Goal: Task Accomplishment & Management: Manage account settings

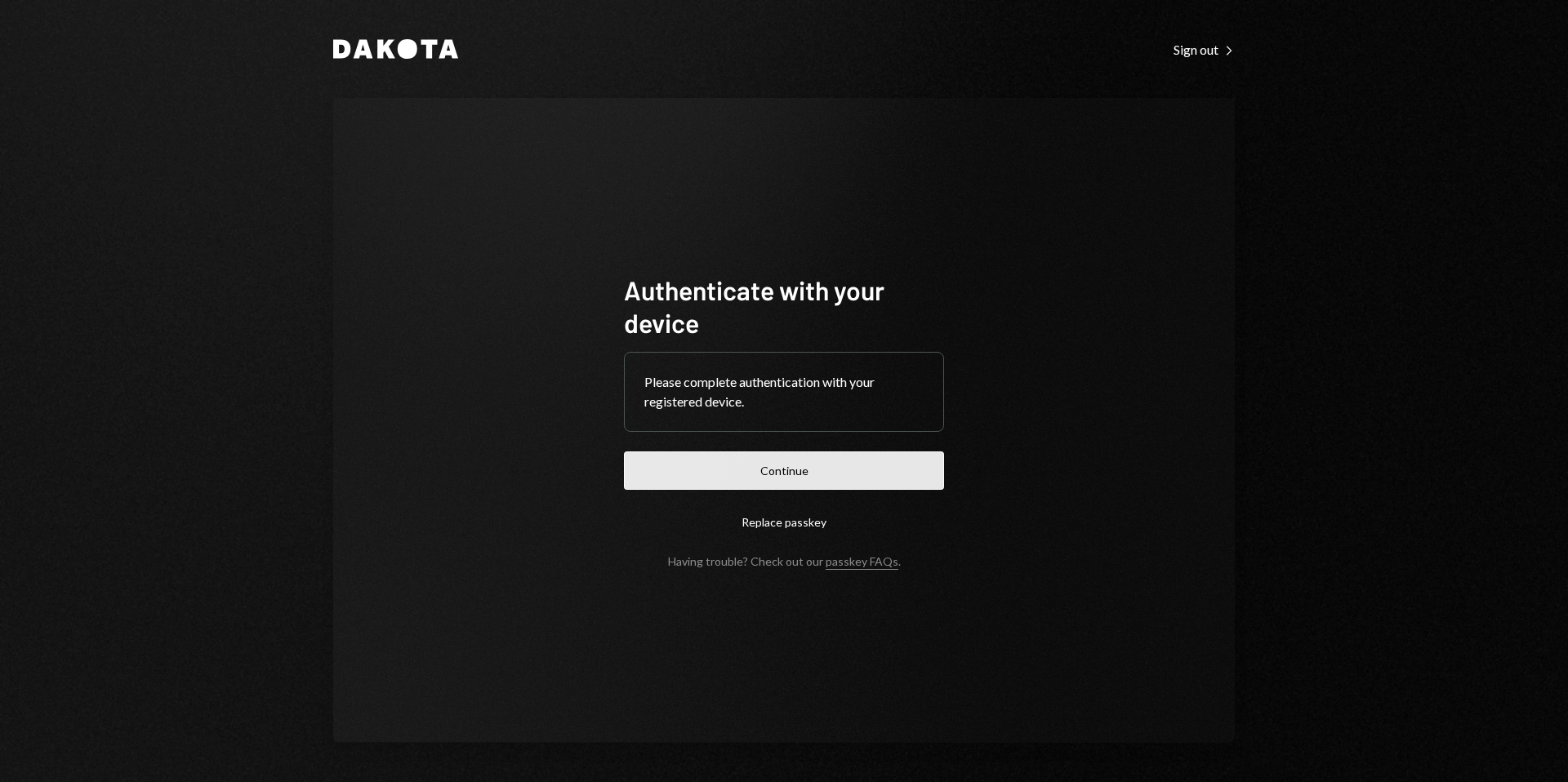
click at [827, 466] on button "Continue" at bounding box center [784, 471] width 320 height 39
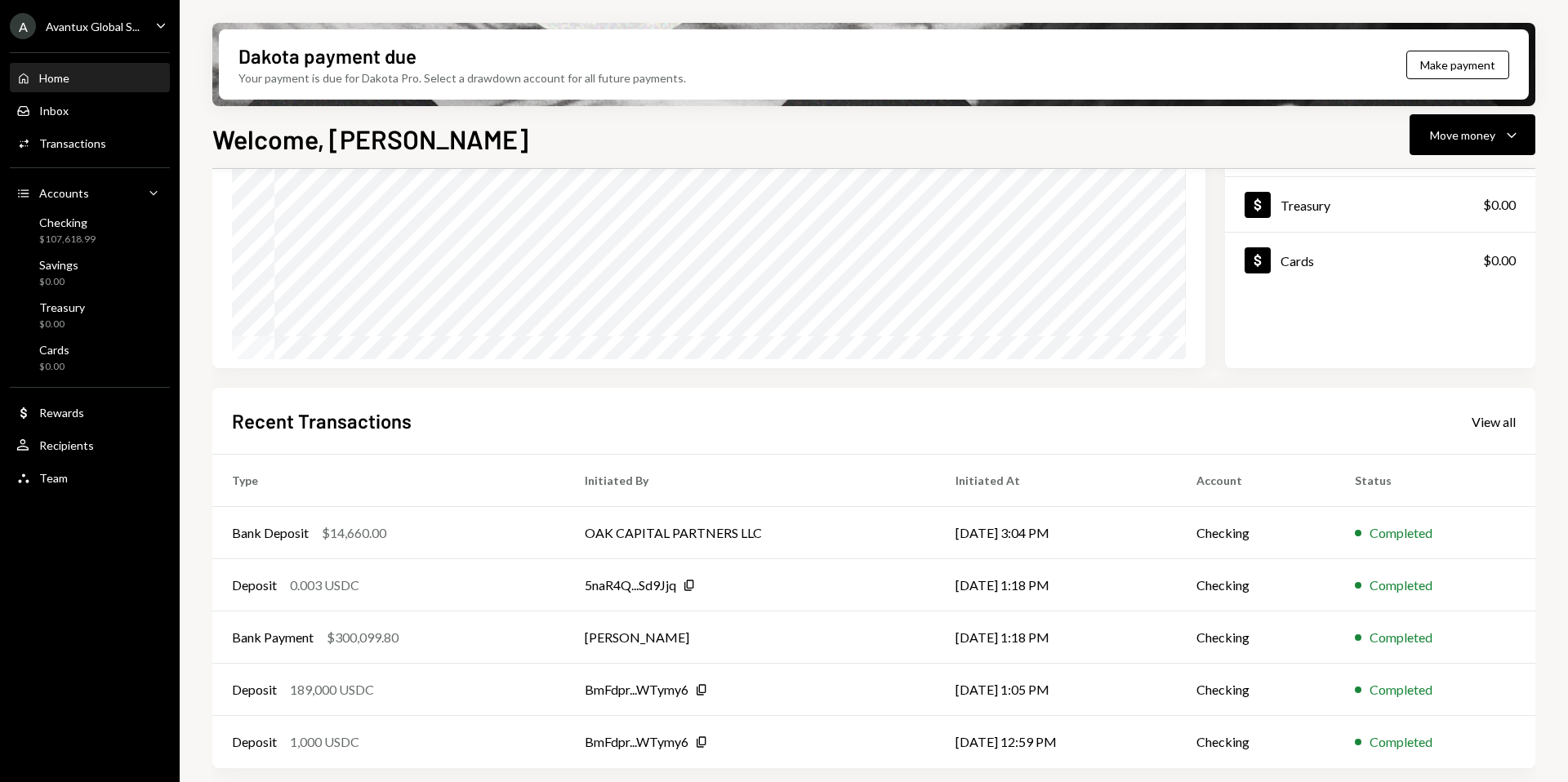
scroll to position [202, 0]
click at [95, 236] on div "Checking $107,618.99" at bounding box center [90, 231] width 147 height 31
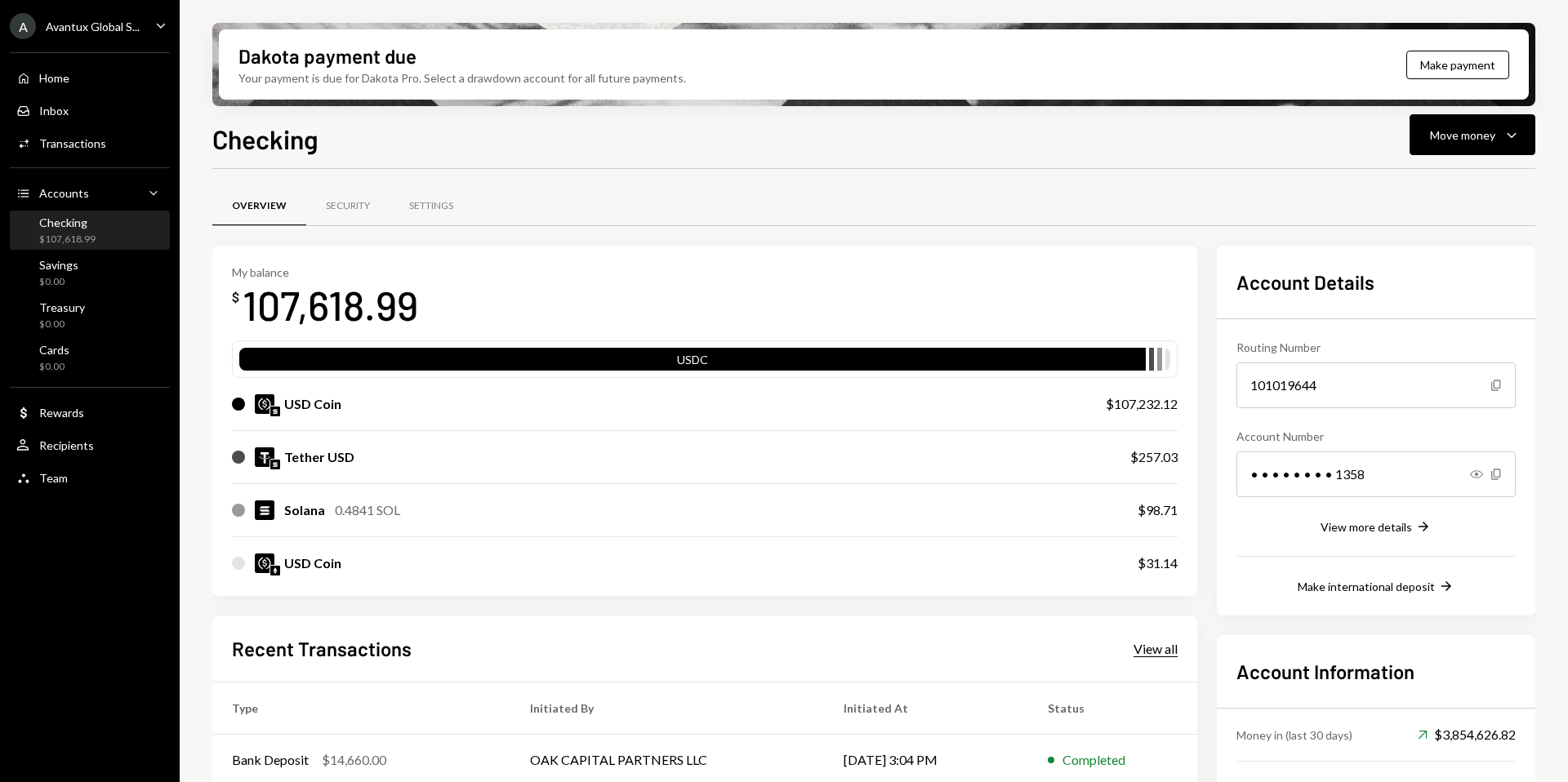
click at [1147, 641] on div "View all" at bounding box center [1155, 649] width 44 height 16
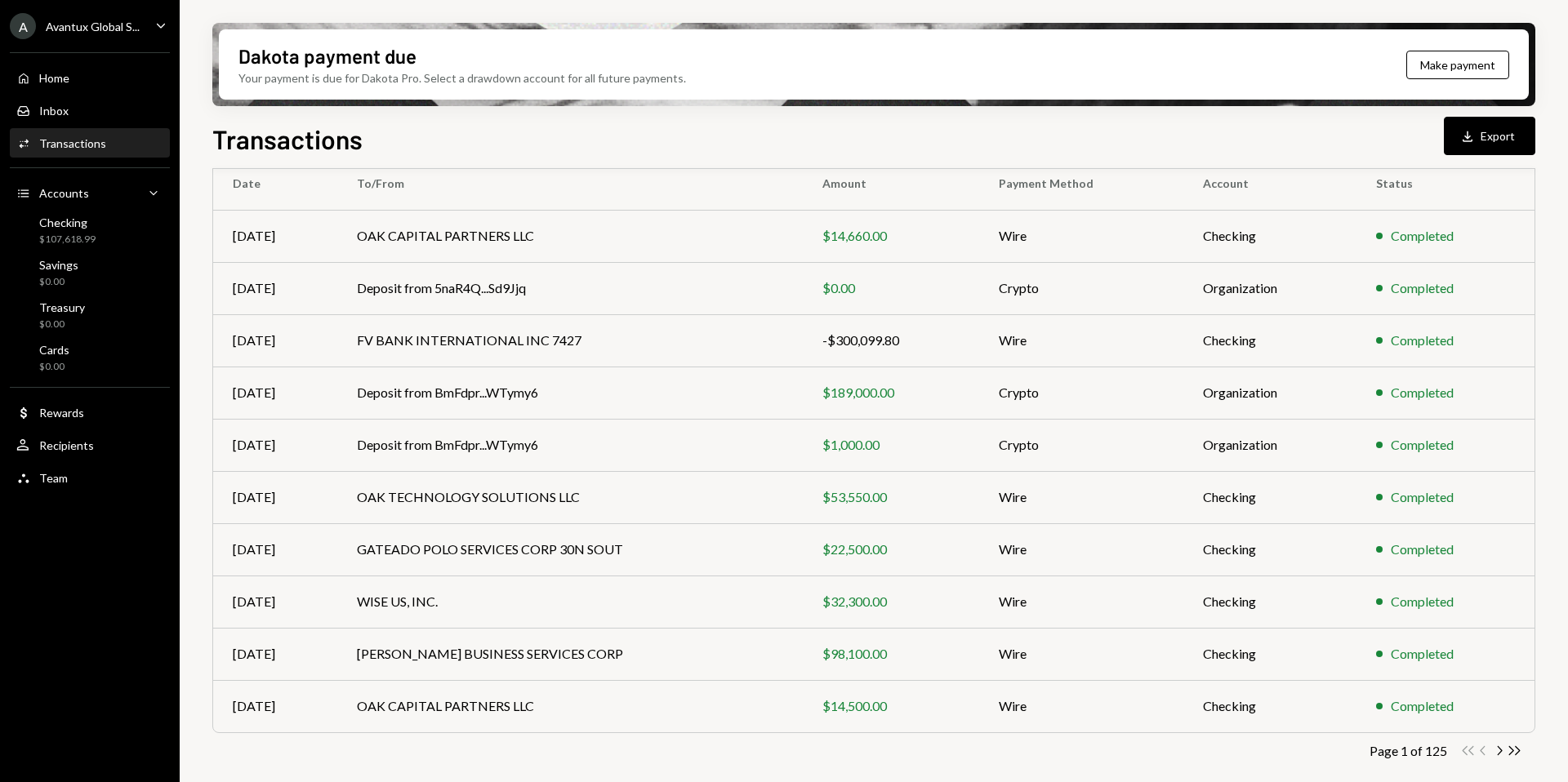
scroll to position [148, 0]
click at [1501, 748] on icon "Chevron Right" at bounding box center [1499, 750] width 15 height 15
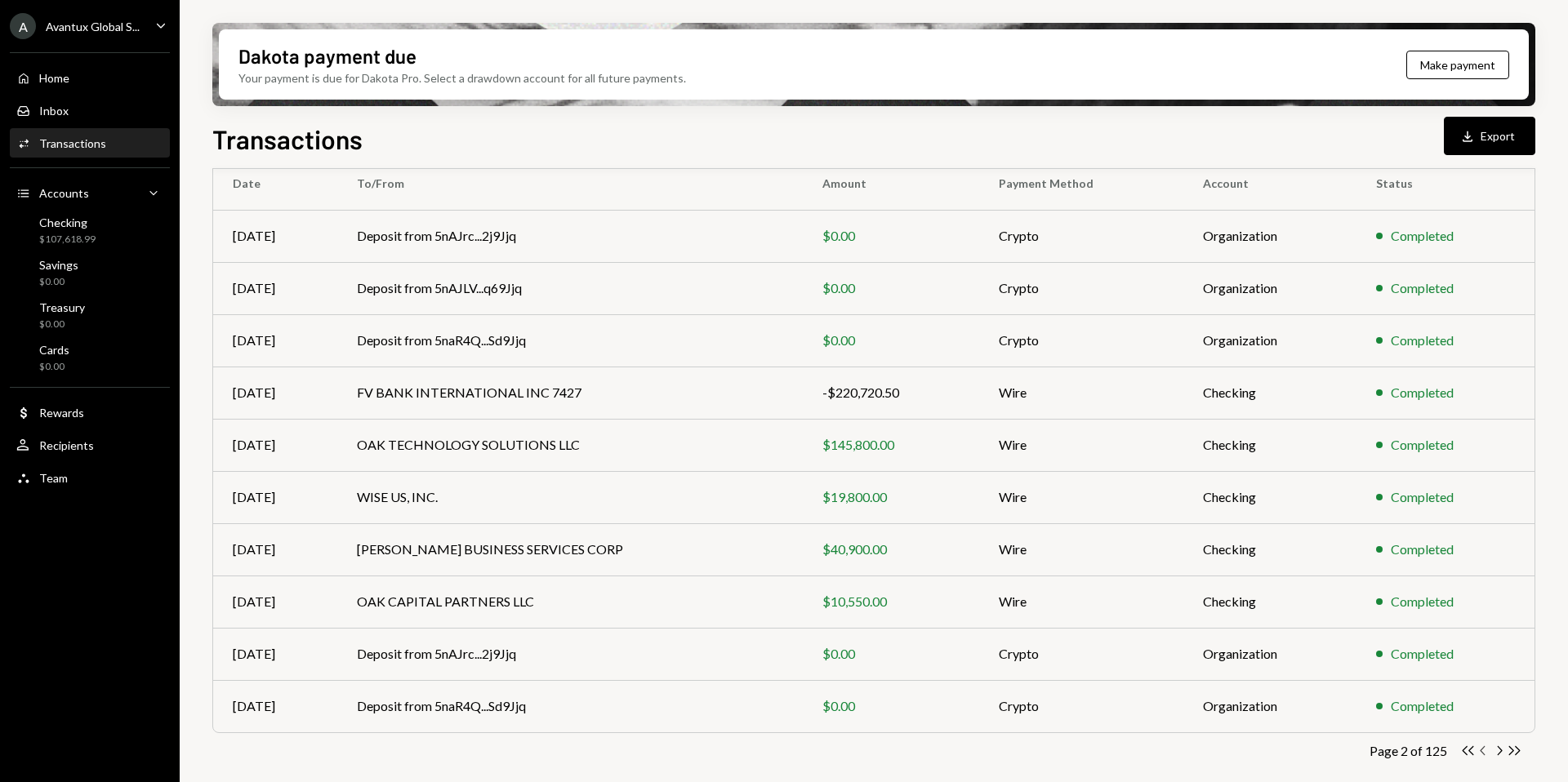
click at [1482, 749] on icon "Chevron Left" at bounding box center [1483, 750] width 15 height 15
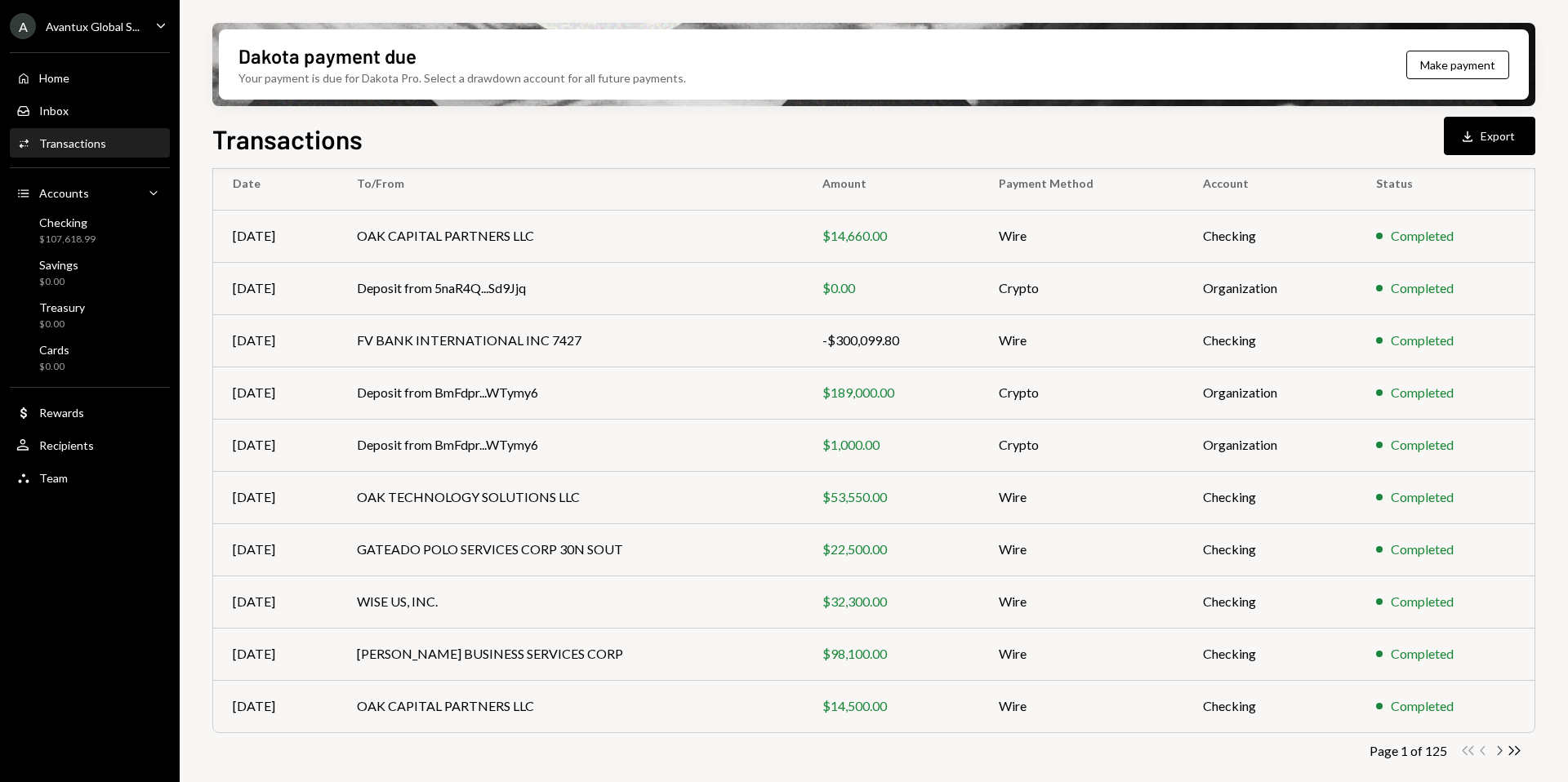
click at [1500, 751] on icon "button" at bounding box center [1500, 750] width 5 height 9
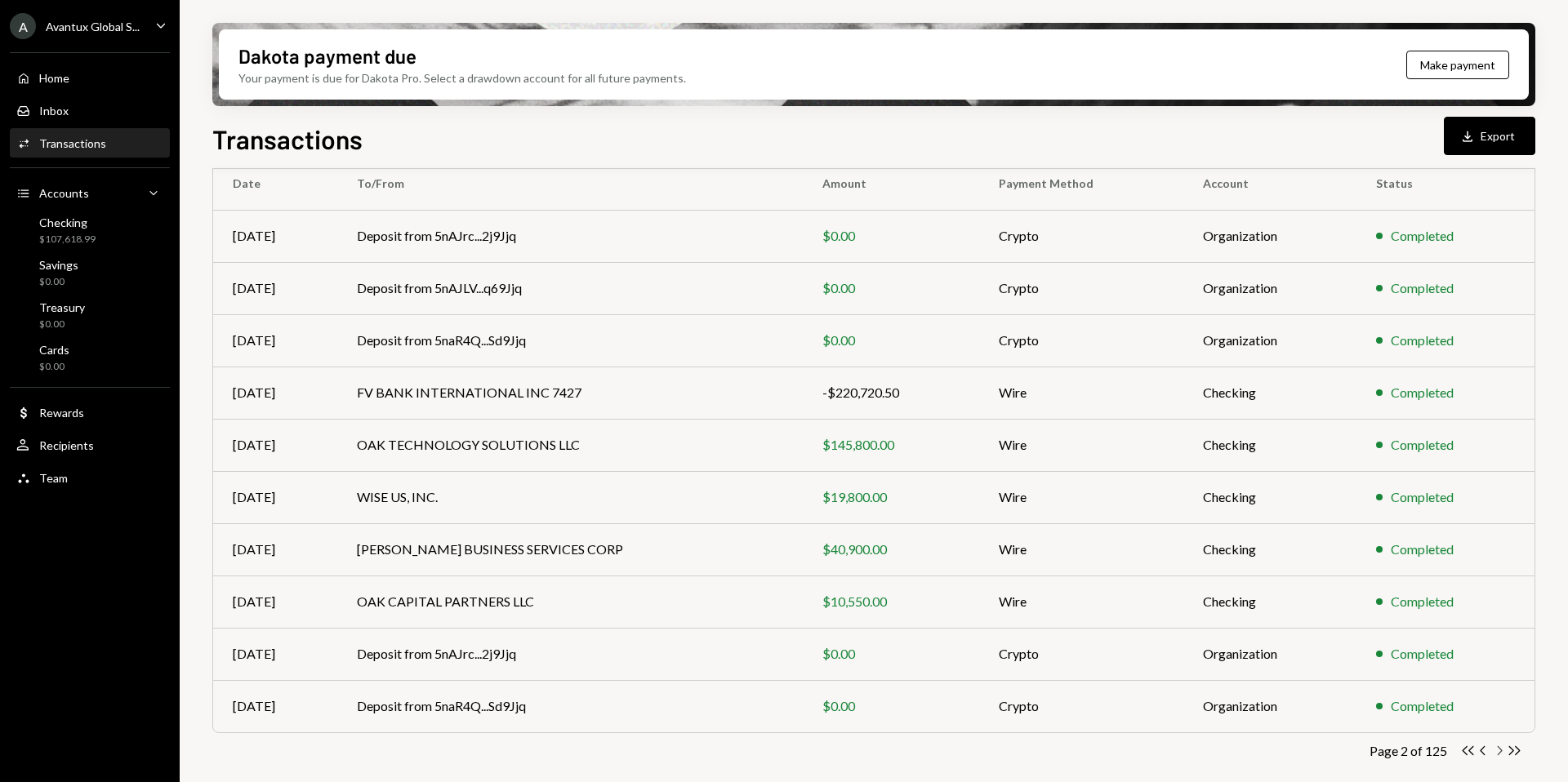
click at [1500, 749] on icon "Chevron Right" at bounding box center [1499, 750] width 15 height 15
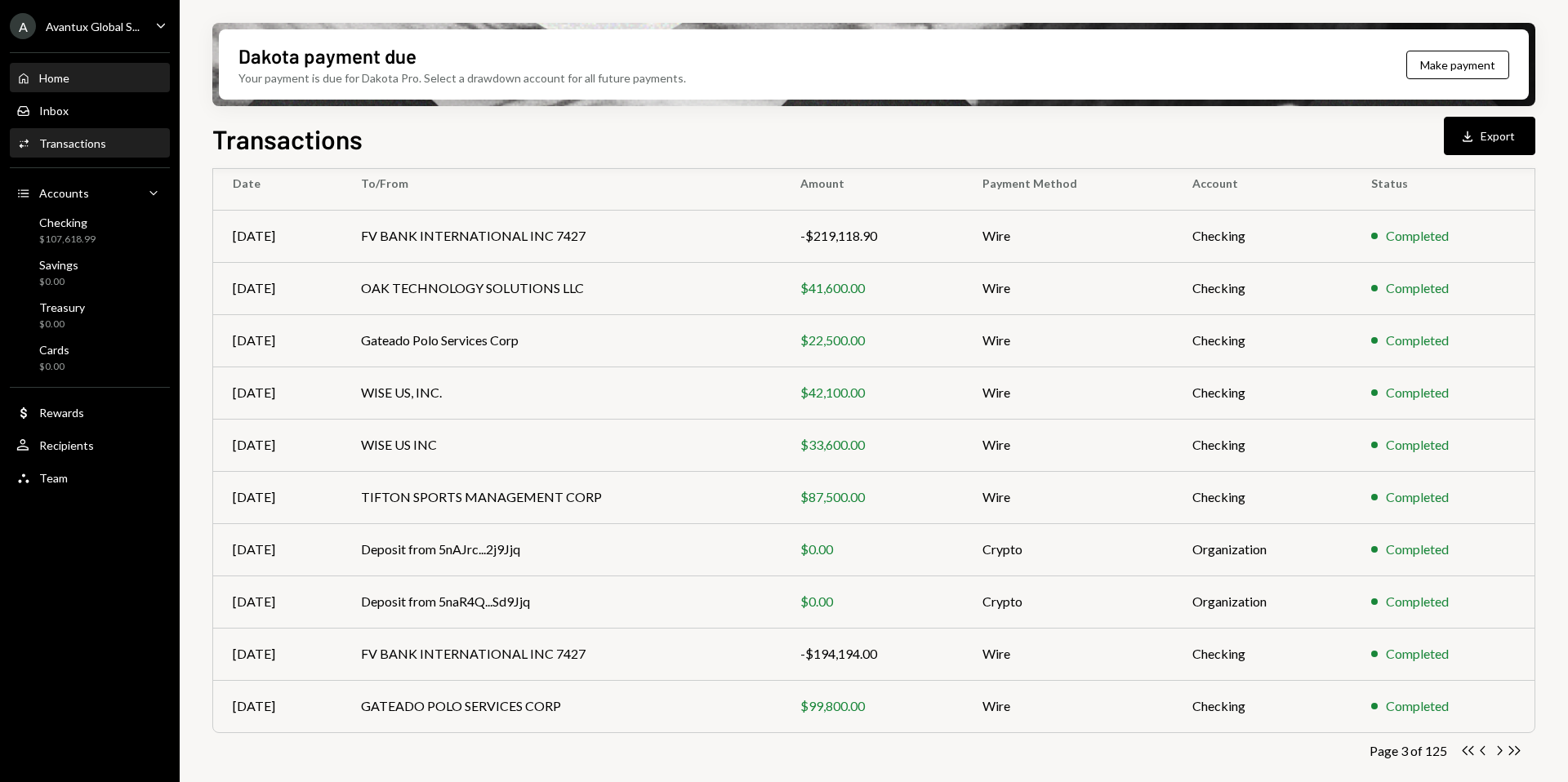
click at [67, 73] on div "Home" at bounding box center [54, 78] width 30 height 13
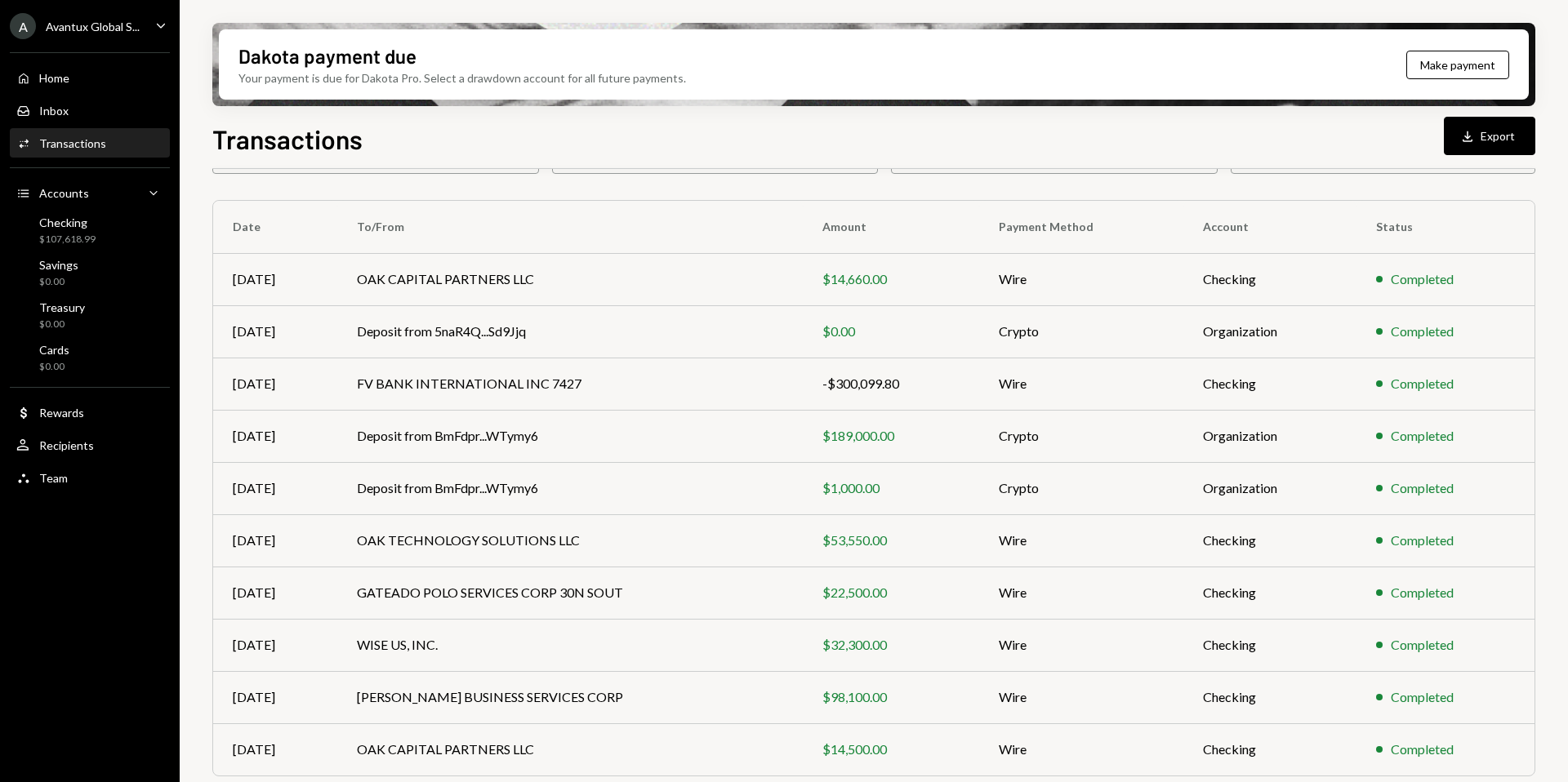
scroll to position [148, 0]
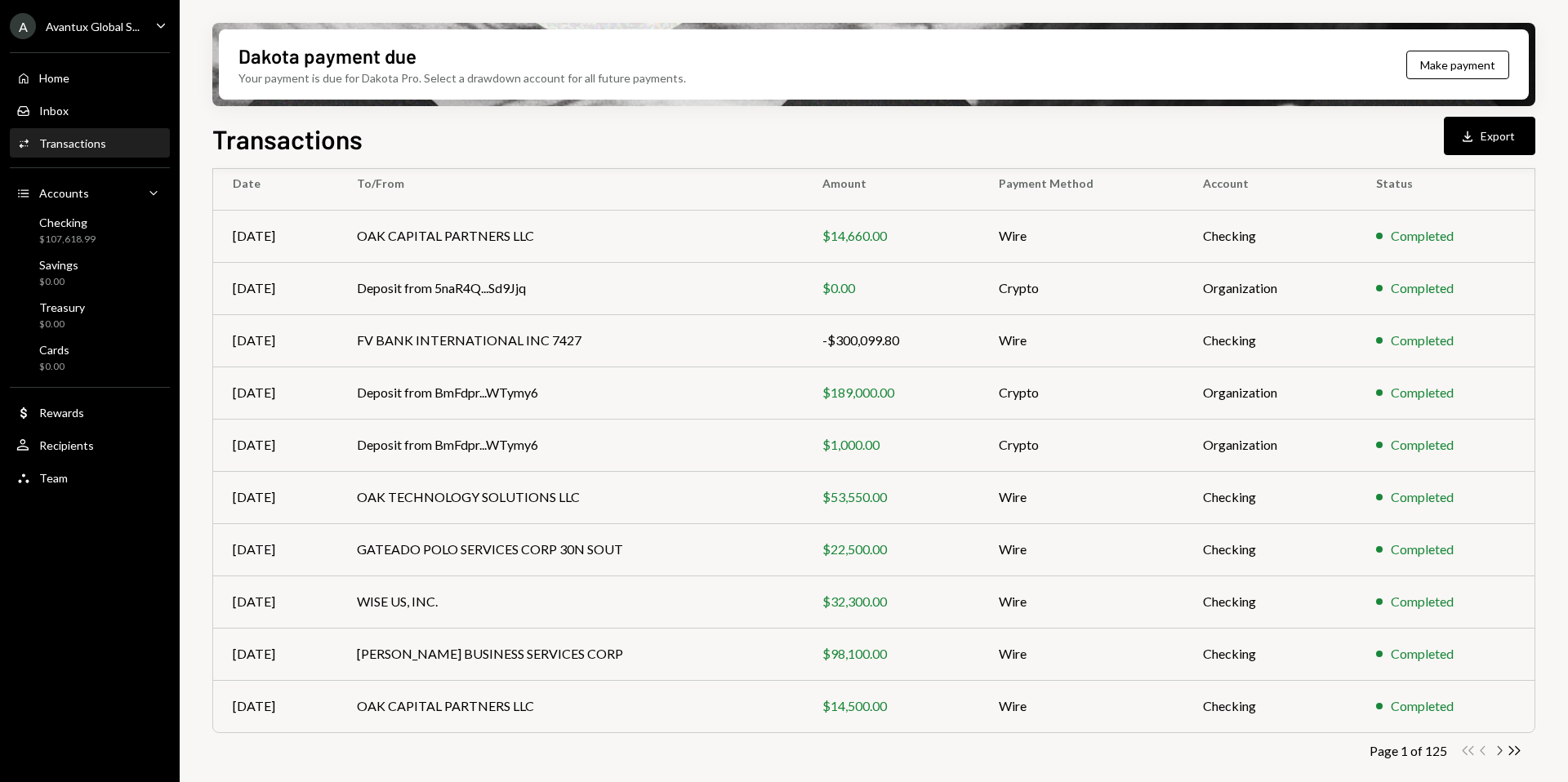
click at [1497, 746] on icon "Chevron Right" at bounding box center [1499, 750] width 15 height 15
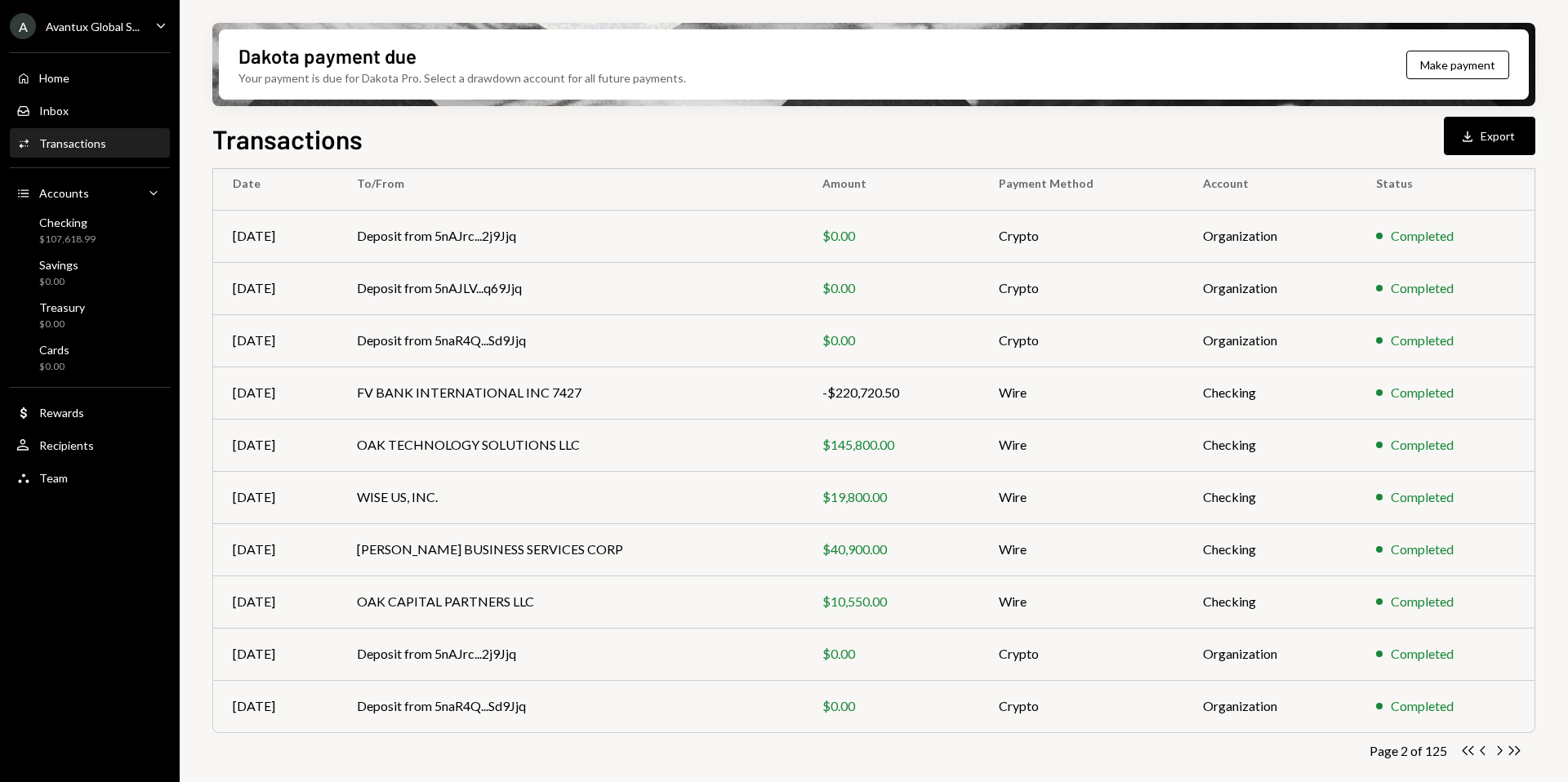
click at [84, 32] on div "Avantux Global S..." at bounding box center [92, 26] width 94 height 13
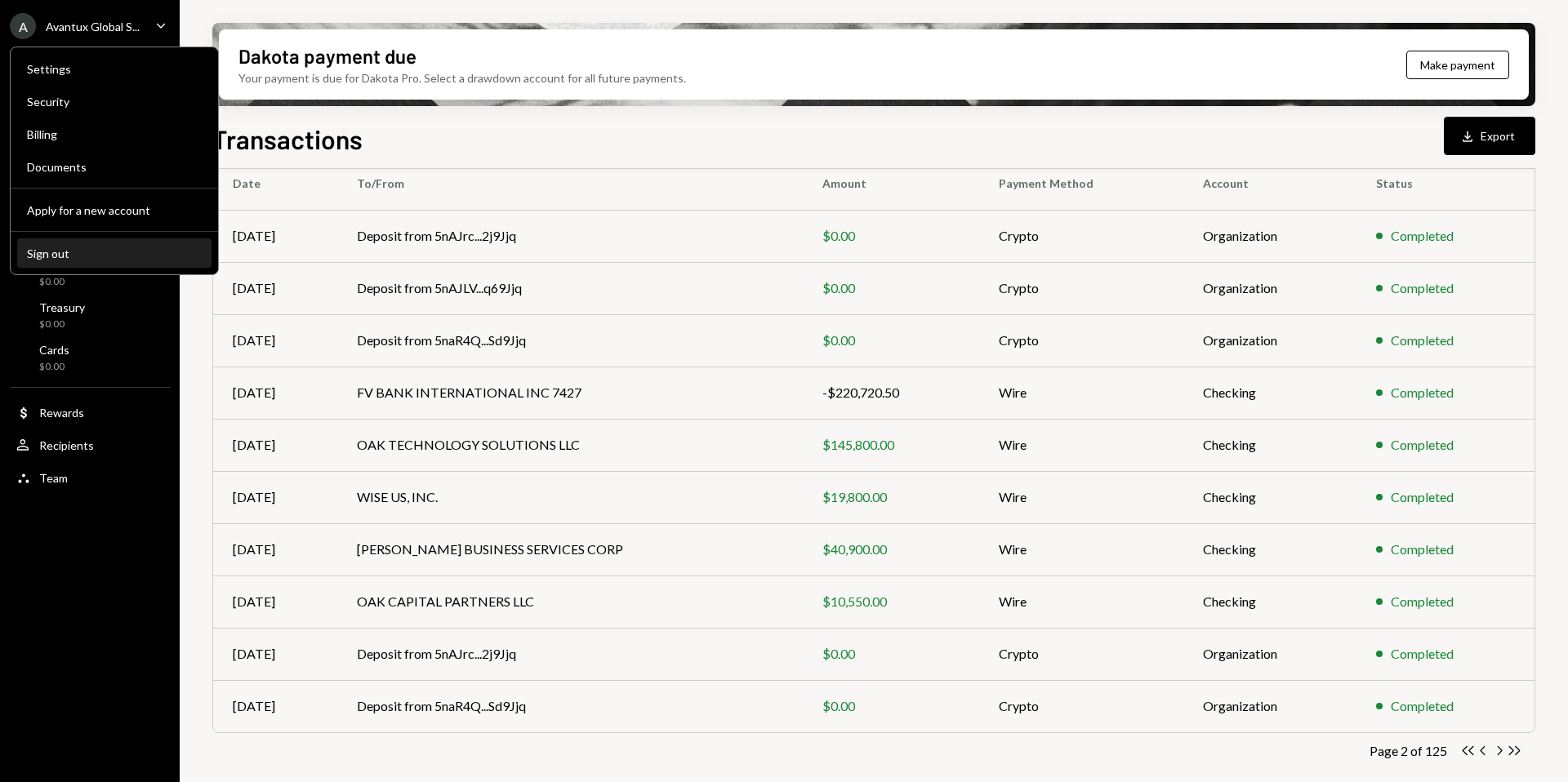
click at [58, 250] on div "Sign out" at bounding box center [114, 254] width 175 height 13
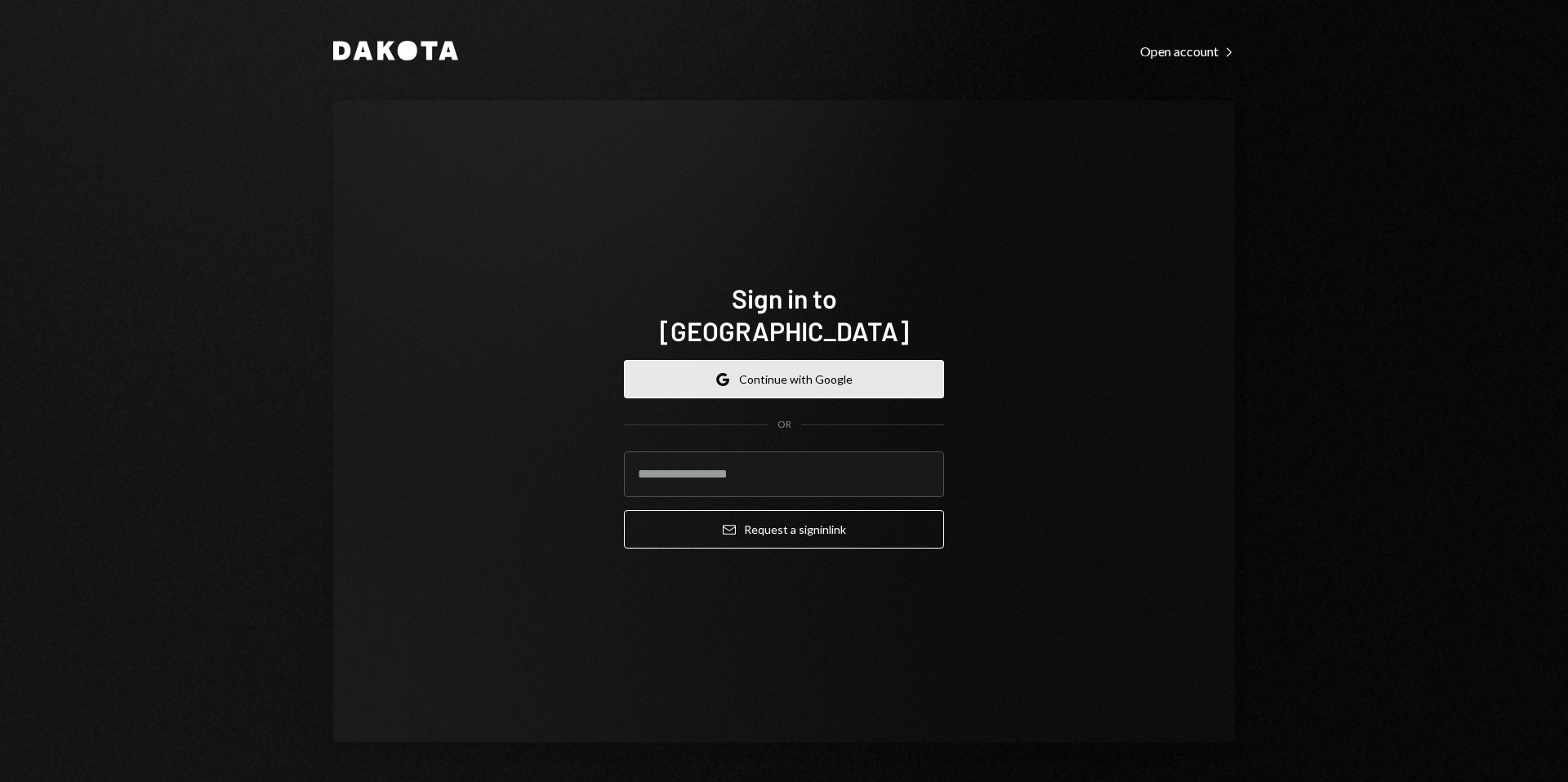
click at [779, 360] on button "Google Continue with Google" at bounding box center [784, 379] width 320 height 39
